Goal: Answer question/provide support

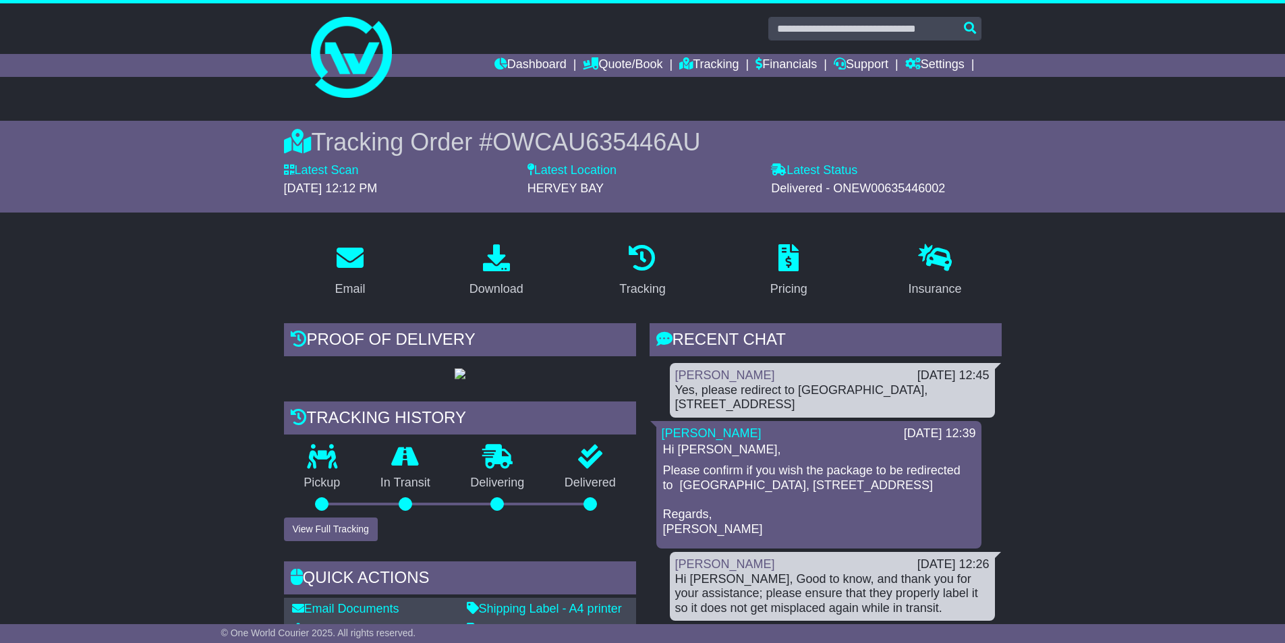
drag, startPoint x: 842, startPoint y: 406, endPoint x: 677, endPoint y: 393, distance: 165.1
click at [677, 393] on div "Yes, please redirect to [GEOGRAPHIC_DATA], [STREET_ADDRESS]" at bounding box center [832, 397] width 314 height 29
click at [747, 397] on div "Yes, please redirect to [GEOGRAPHIC_DATA], [STREET_ADDRESS]" at bounding box center [832, 397] width 314 height 29
click at [830, 407] on div "Yes, please redirect to [GEOGRAPHIC_DATA], [STREET_ADDRESS]" at bounding box center [832, 397] width 314 height 29
drag, startPoint x: 846, startPoint y: 410, endPoint x: 673, endPoint y: 388, distance: 174.0
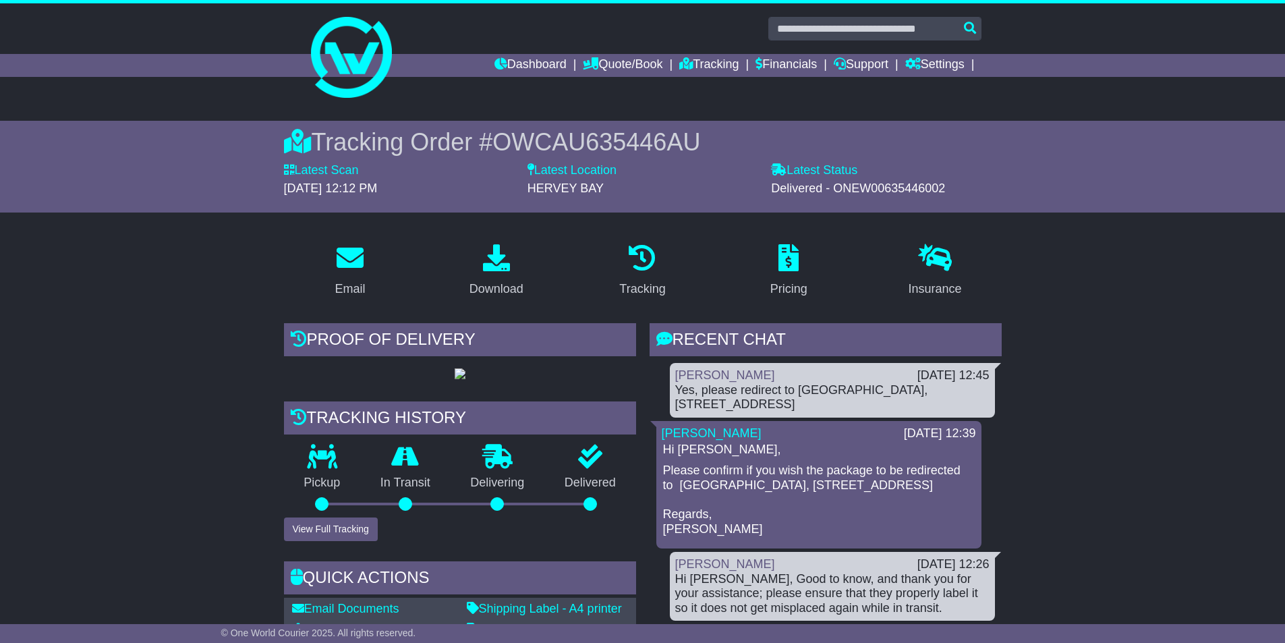
click at [673, 388] on div "[PERSON_NAME] [DATE] 12:45 Yes, please redirect to [GEOGRAPHIC_DATA], [STREET_A…" at bounding box center [832, 390] width 325 height 55
drag, startPoint x: 847, startPoint y: 405, endPoint x: 678, endPoint y: 388, distance: 170.1
click at [678, 388] on div "Yes, please redirect to [GEOGRAPHIC_DATA], [STREET_ADDRESS]" at bounding box center [832, 397] width 314 height 29
click at [786, 424] on div "[PERSON_NAME] [DATE] 12:39 Hi [PERSON_NAME], Please confirm if you wish the pac…" at bounding box center [818, 484] width 325 height 127
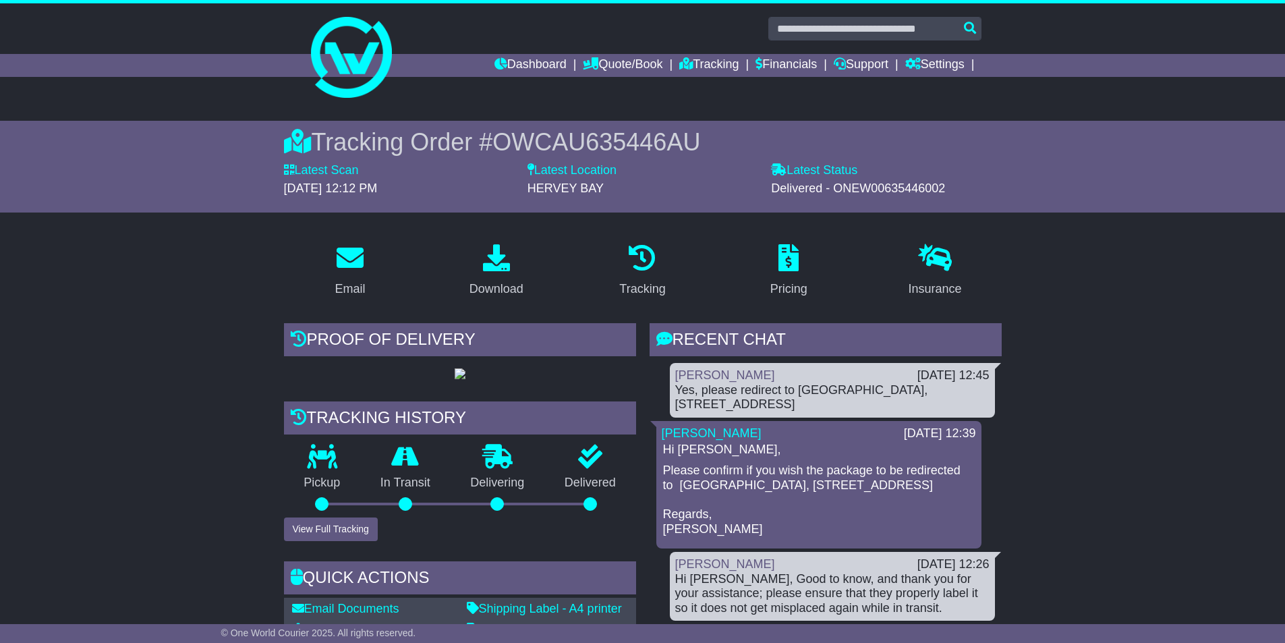
drag, startPoint x: 780, startPoint y: 408, endPoint x: 650, endPoint y: 397, distance: 130.0
